Goal: Navigation & Orientation: Understand site structure

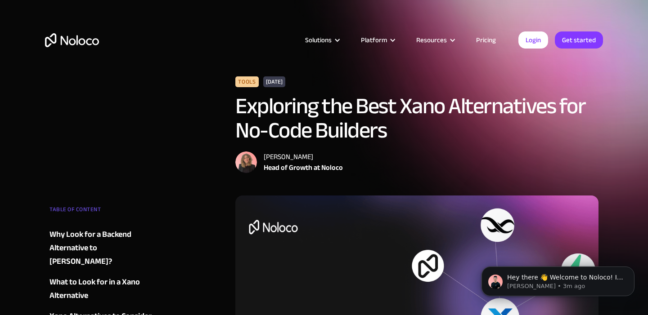
click at [86, 39] on img "home" at bounding box center [72, 40] width 54 height 14
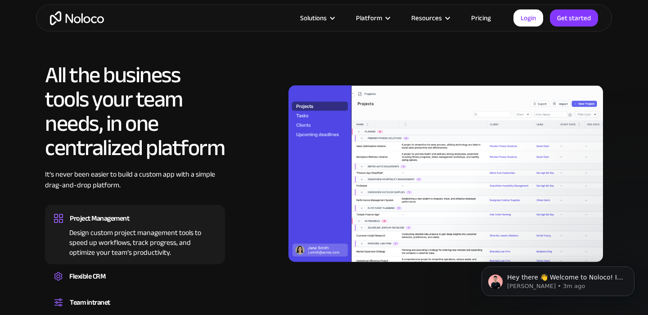
scroll to position [900, 0]
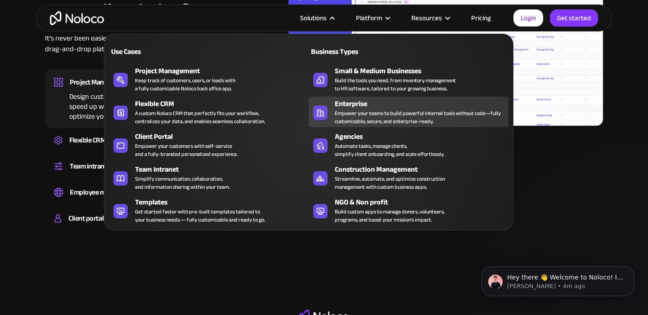
click at [366, 103] on div "Enterprise" at bounding box center [424, 104] width 178 height 11
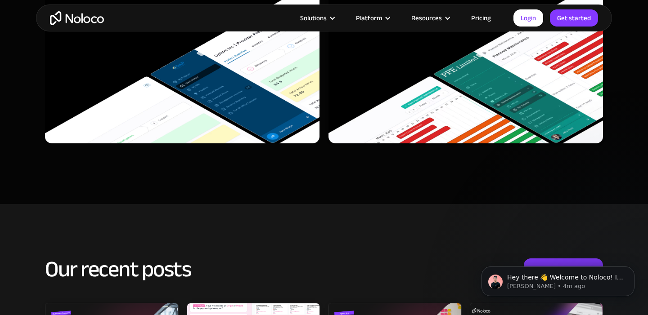
scroll to position [3820, 0]
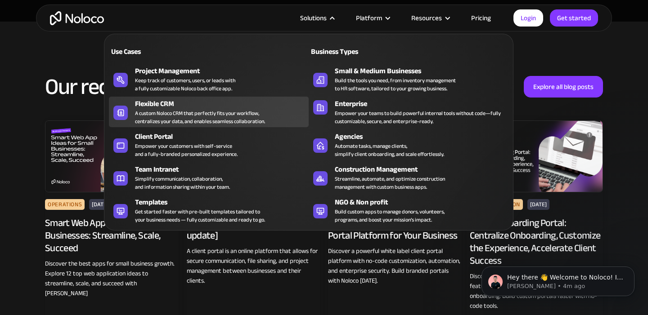
click at [221, 103] on div "Flexible CRM" at bounding box center [224, 104] width 178 height 11
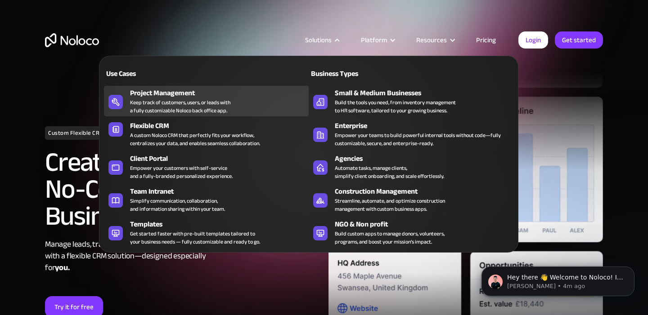
click at [182, 105] on div "Keep track of customers, users, or leads with a fully customizable Noloco back …" at bounding box center [180, 107] width 100 height 16
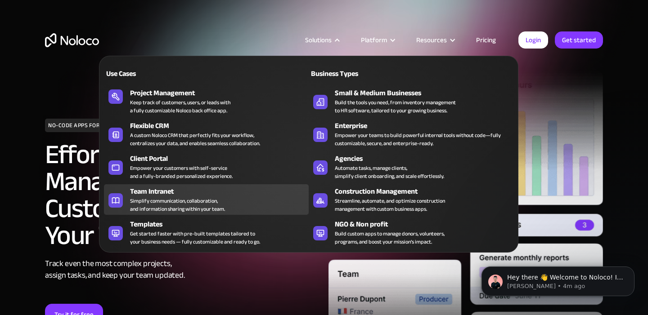
click at [198, 192] on div "Team Intranet" at bounding box center [221, 191] width 183 height 11
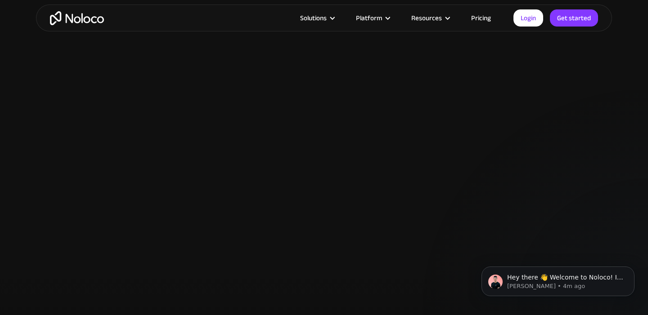
scroll to position [1709, 0]
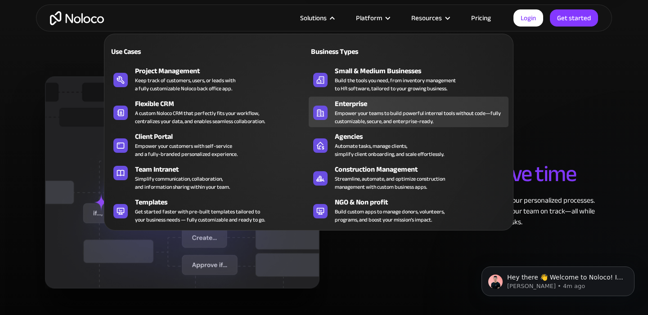
click at [409, 120] on div "Empower your teams to build powerful internal tools without code—fully customiz…" at bounding box center [419, 117] width 169 height 16
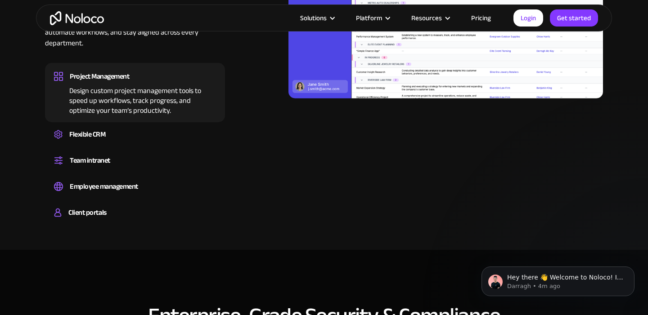
scroll to position [678, 0]
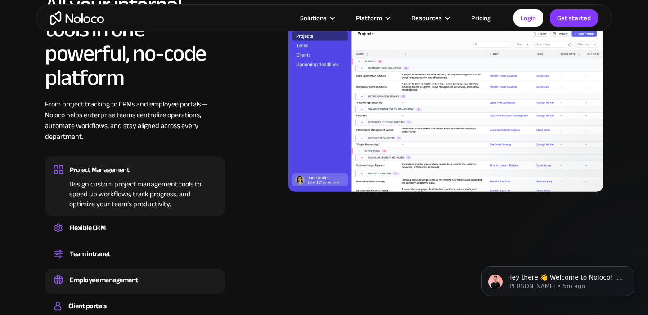
click at [98, 276] on div "Employee management" at bounding box center [104, 280] width 68 height 13
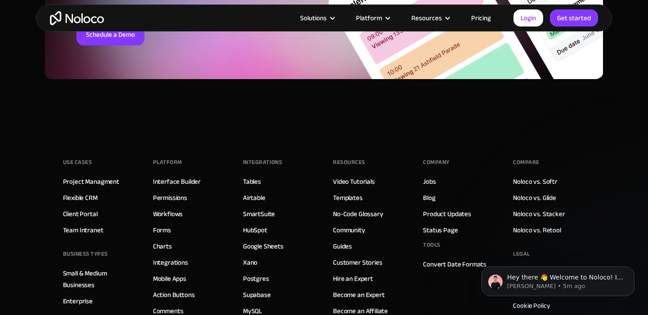
scroll to position [4651, 0]
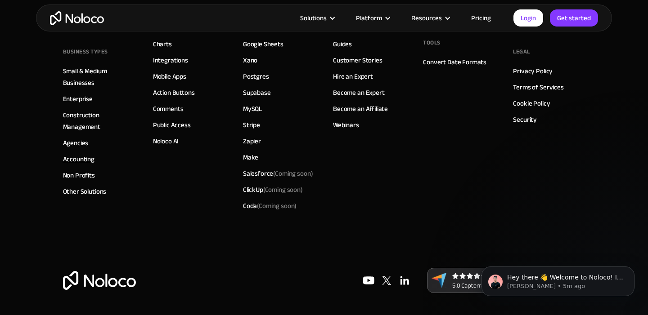
click at [80, 158] on link "Accounting" at bounding box center [79, 159] width 32 height 12
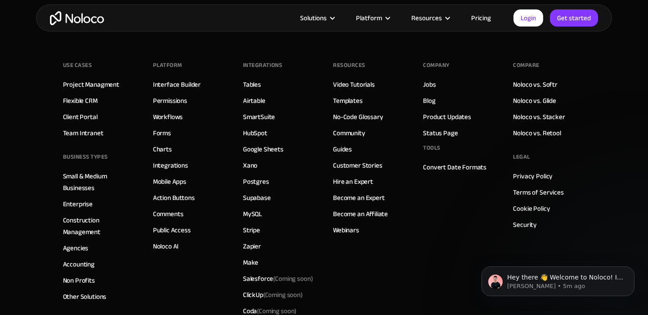
scroll to position [4736, 0]
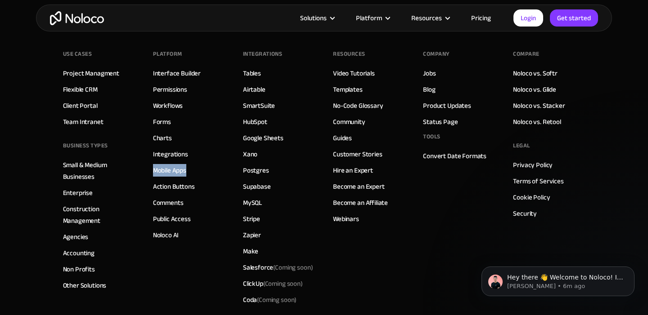
click at [486, 17] on link "Pricing" at bounding box center [481, 18] width 42 height 12
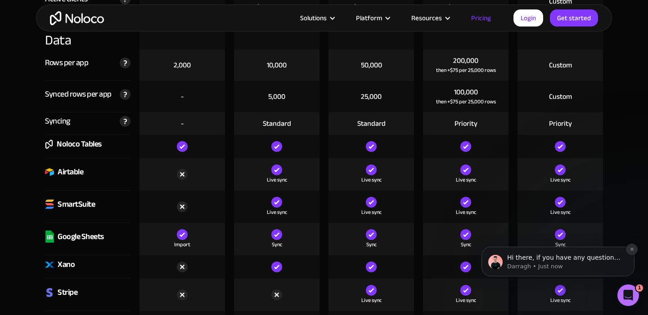
click at [631, 251] on icon "Dismiss notification" at bounding box center [632, 249] width 5 height 5
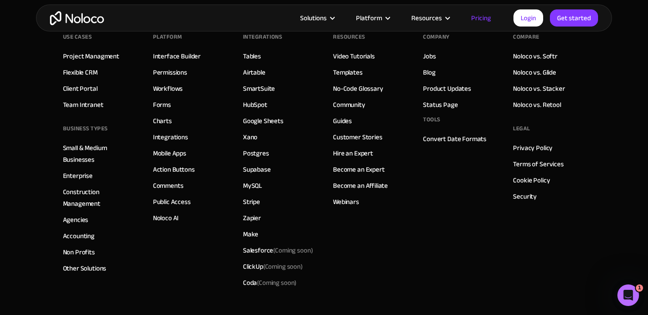
scroll to position [4586, 0]
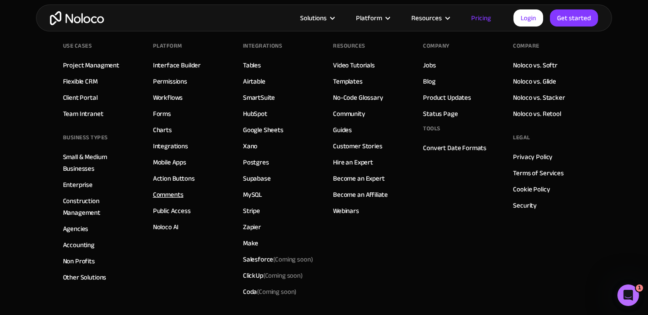
click at [177, 194] on link "Comments" at bounding box center [168, 195] width 31 height 12
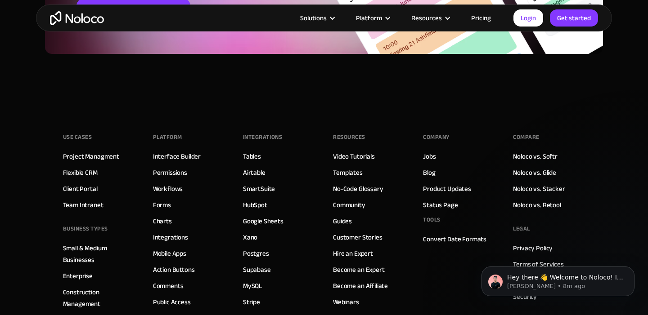
scroll to position [3165, 0]
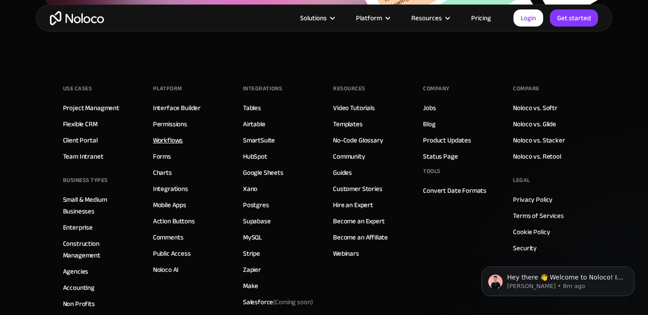
click at [170, 143] on link "Workflows" at bounding box center [168, 141] width 30 height 12
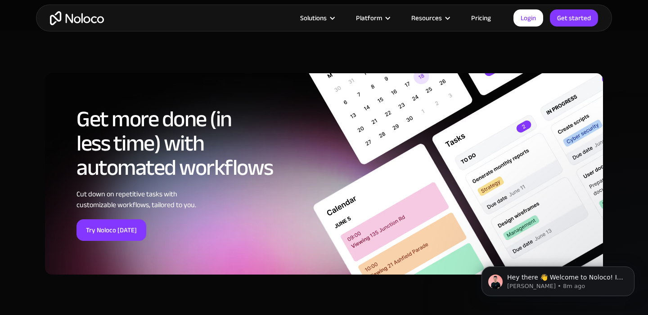
scroll to position [3375, 0]
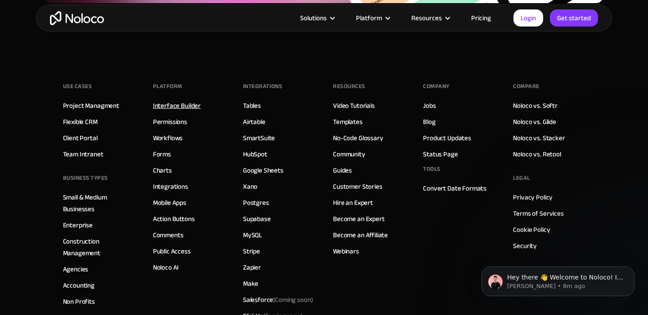
click at [175, 102] on link "Interface Builder" at bounding box center [177, 106] width 48 height 12
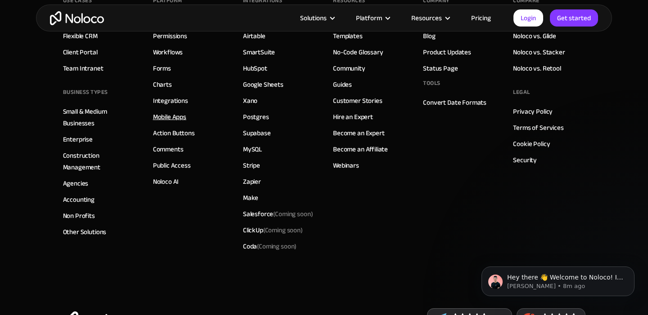
scroll to position [3195, 0]
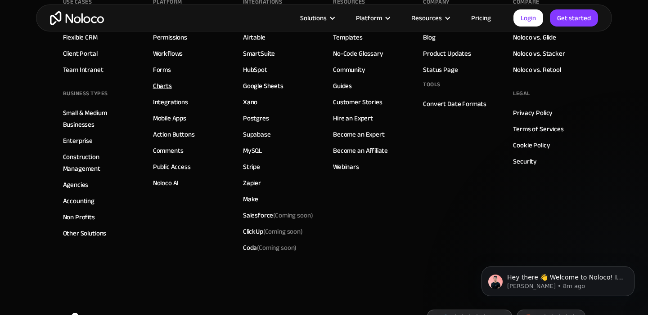
click at [167, 88] on link "Charts" at bounding box center [162, 86] width 19 height 12
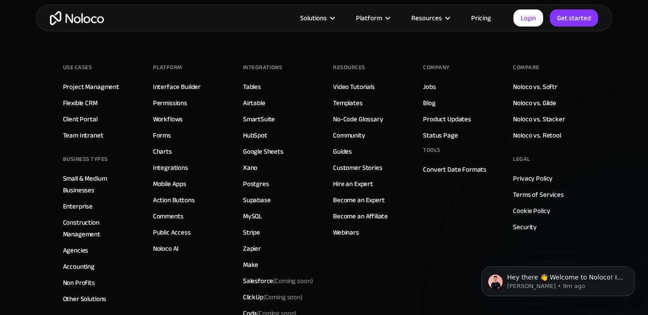
scroll to position [3137, 0]
click at [90, 19] on img "home" at bounding box center [77, 18] width 54 height 14
